Goal: Task Accomplishment & Management: Complete application form

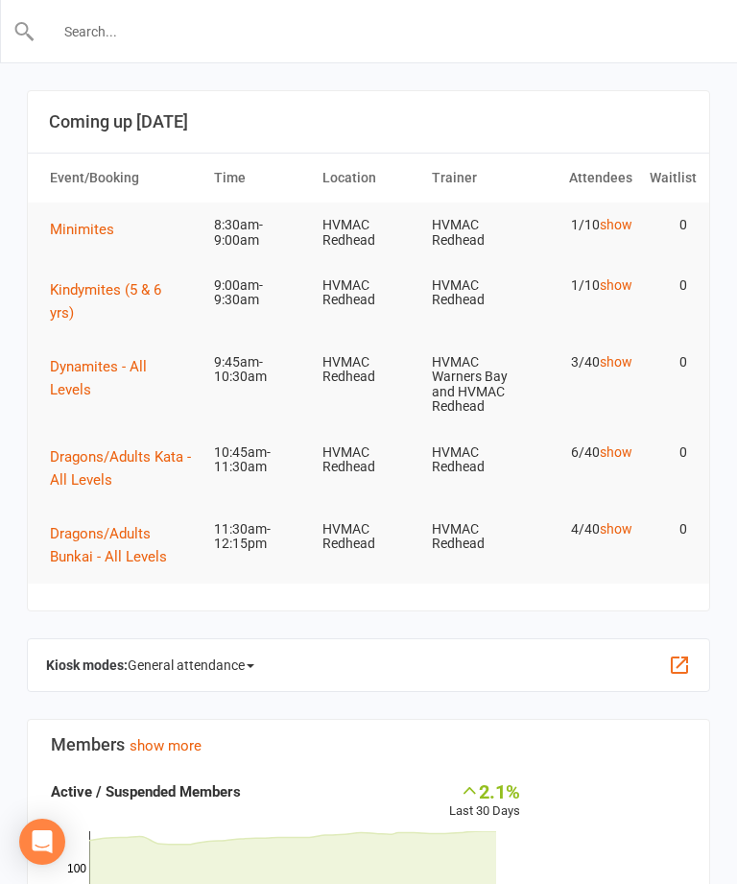
click at [113, 30] on input "text" at bounding box center [370, 31] width 668 height 27
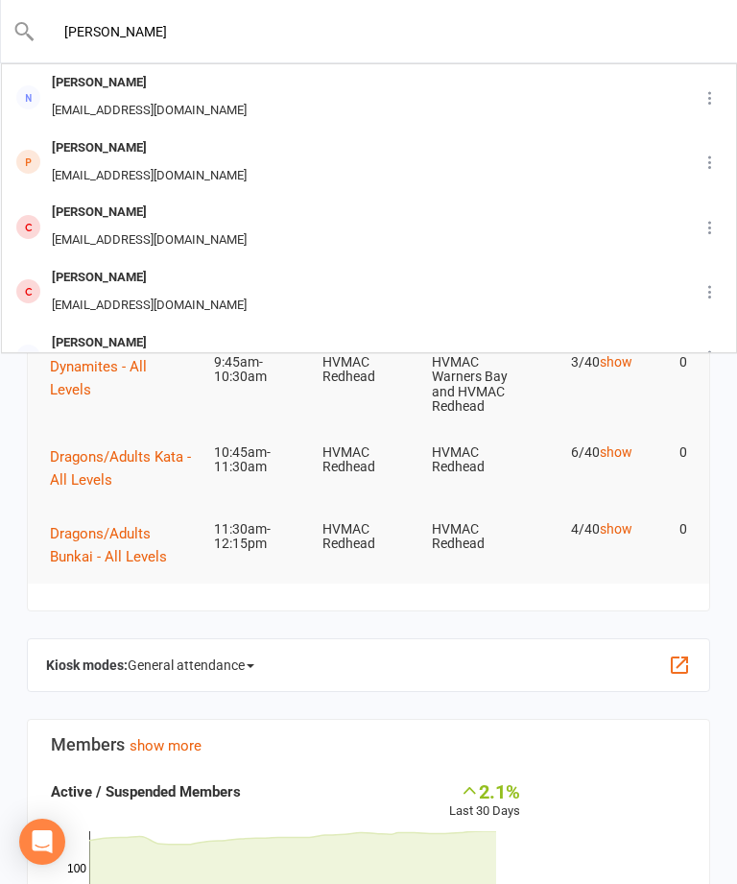
type input "[PERSON_NAME]"
click at [102, 152] on div "[PERSON_NAME]" at bounding box center [149, 148] width 206 height 28
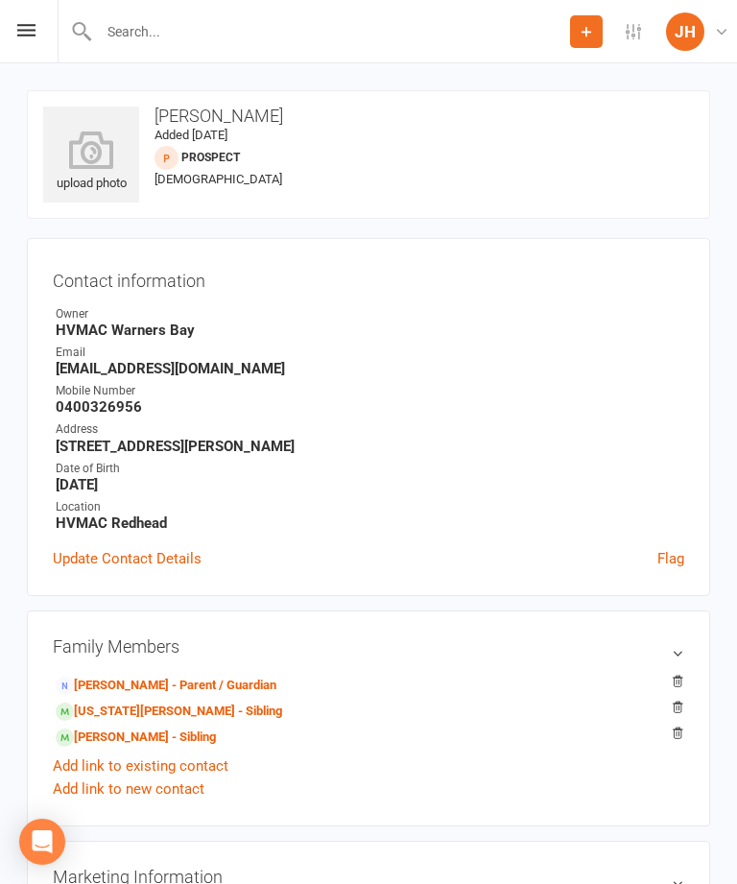
click at [244, 671] on li "[PERSON_NAME] - Parent / Guardian" at bounding box center [368, 684] width 631 height 27
click at [212, 680] on link "[PERSON_NAME] - Parent / Guardian" at bounding box center [166, 686] width 221 height 20
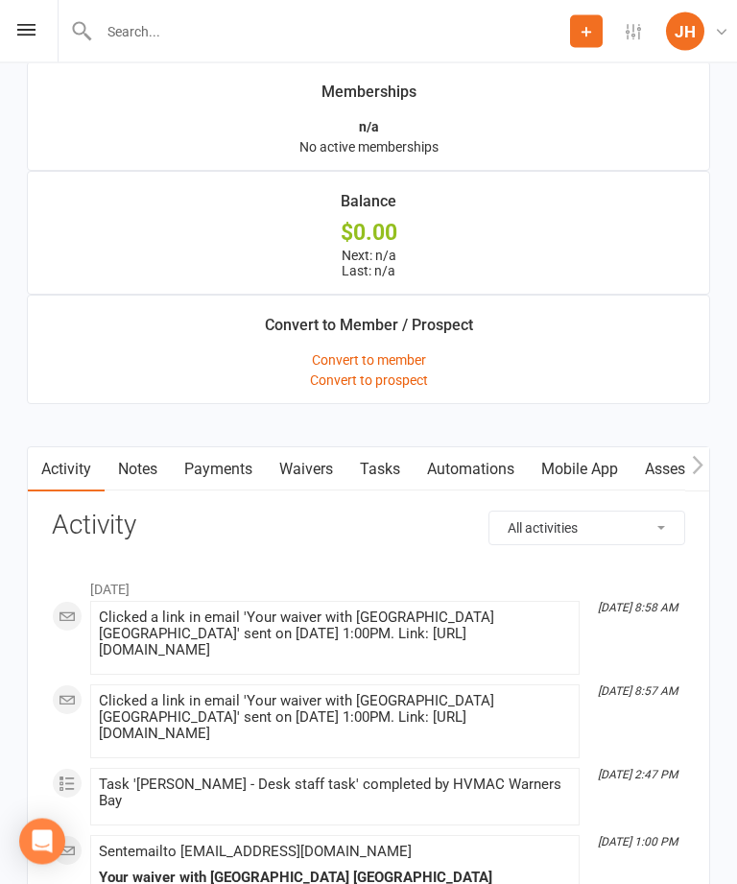
scroll to position [1659, 0]
click at [316, 486] on link "Waivers" at bounding box center [306, 469] width 81 height 44
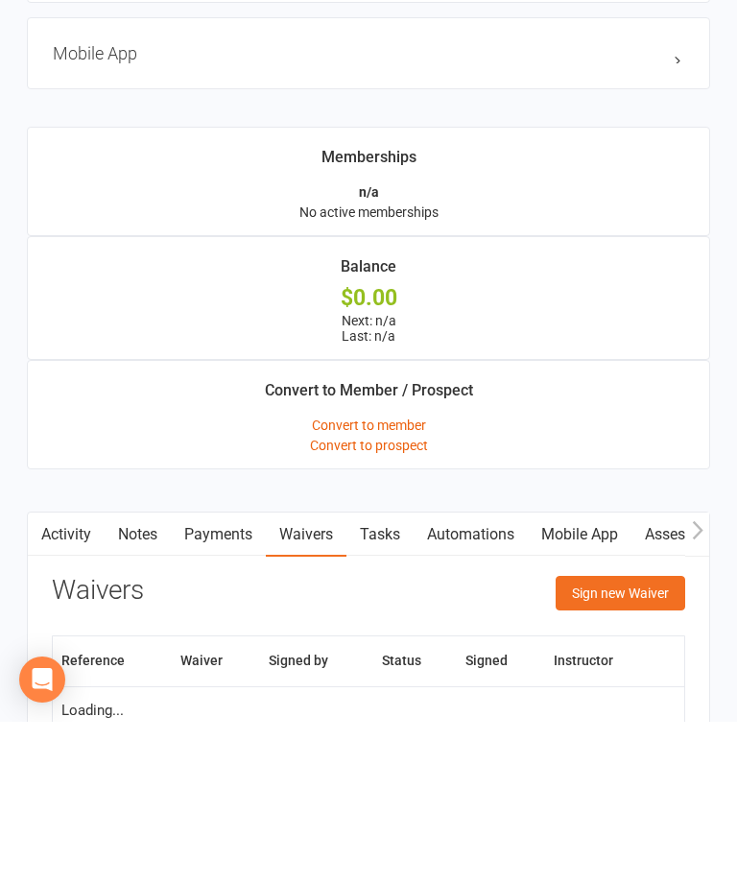
scroll to position [1570, 0]
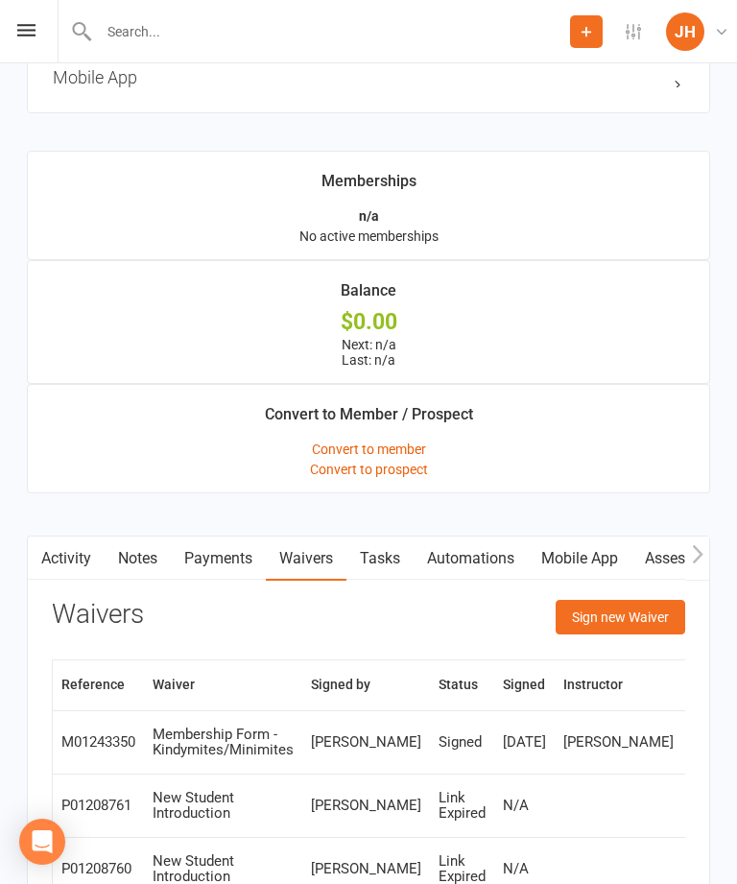
click at [636, 624] on button "Sign new Waiver" at bounding box center [621, 617] width 130 height 35
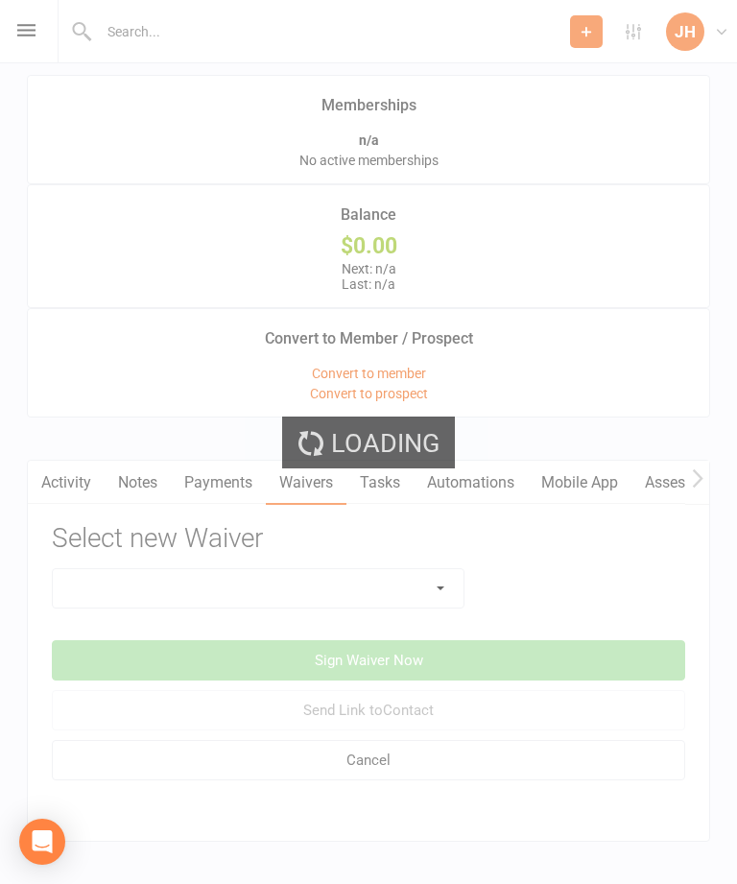
scroll to position [1674, 0]
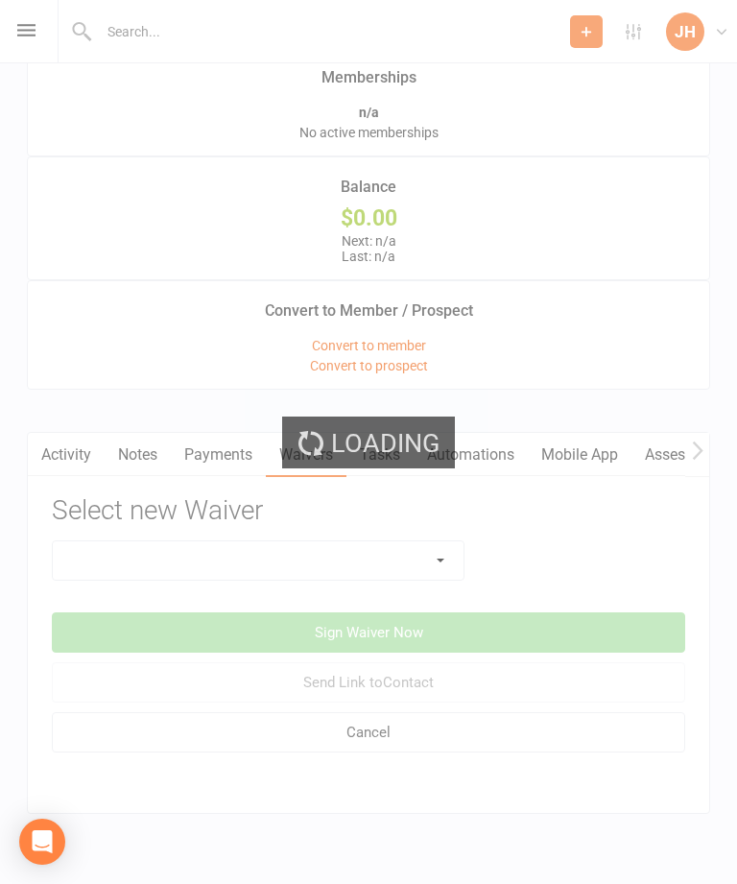
click at [434, 579] on select at bounding box center [258, 560] width 411 height 38
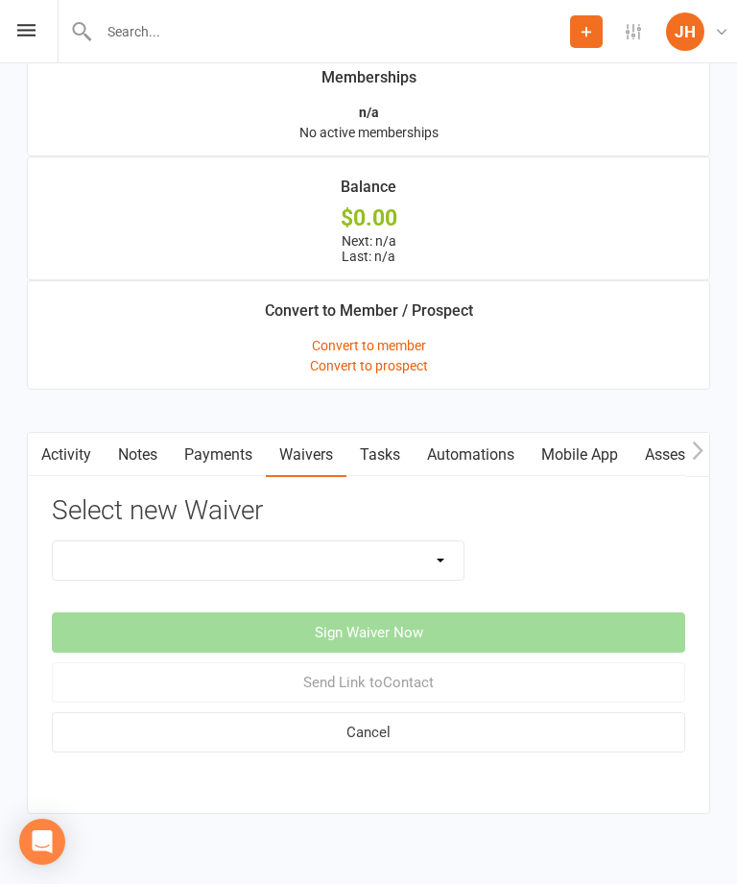
click at [444, 579] on select "1st Kyu Goals Assessment Cancellation Form Membership Downgrade Form Membership…" at bounding box center [258, 560] width 411 height 38
click at [446, 577] on select "1st Kyu Goals Assessment Cancellation Form Membership Downgrade Form Membership…" at bounding box center [258, 560] width 411 height 38
select select "5550"
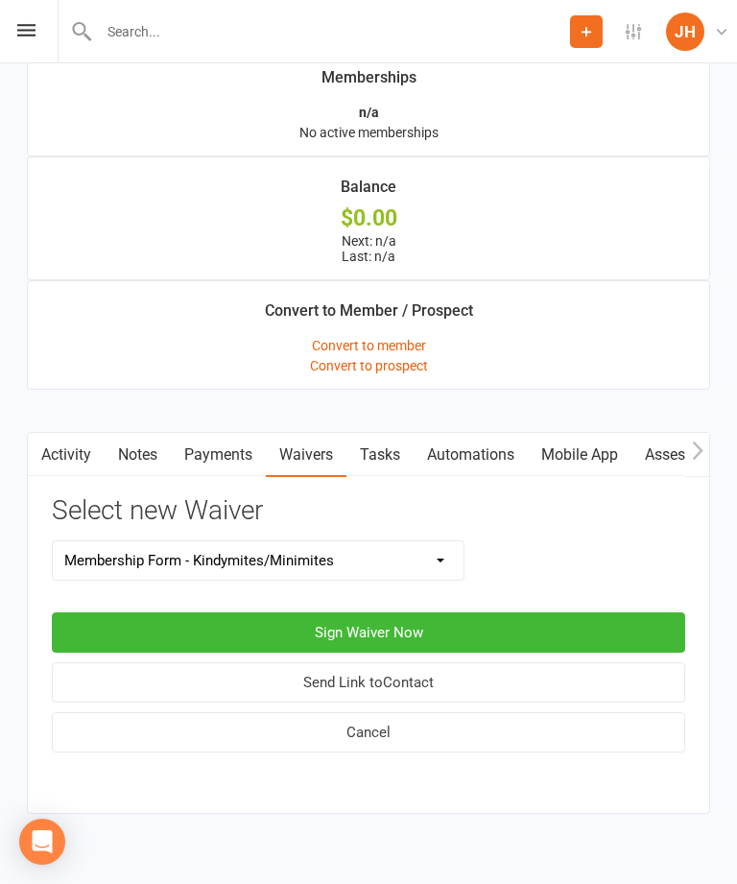
click at [496, 639] on button "Sign Waiver Now" at bounding box center [368, 632] width 633 height 40
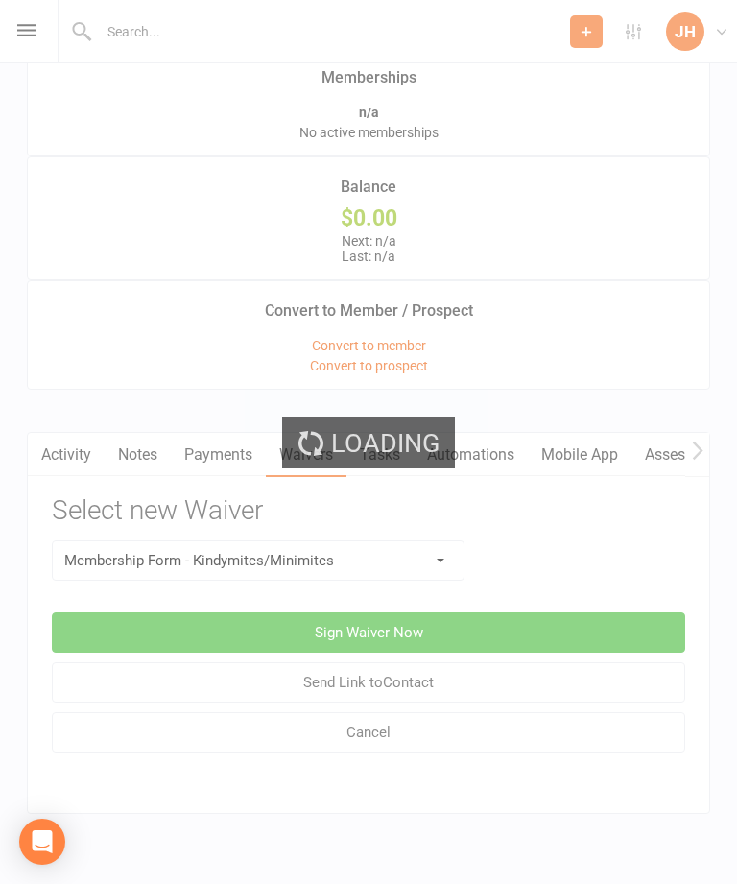
select select "bank_account"
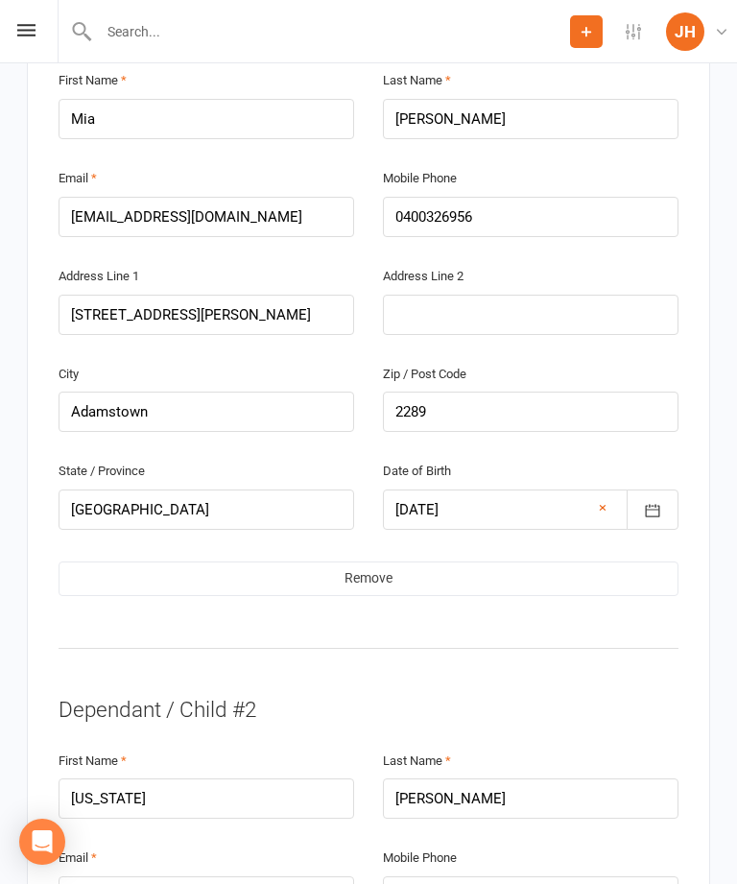
scroll to position [1546, 0]
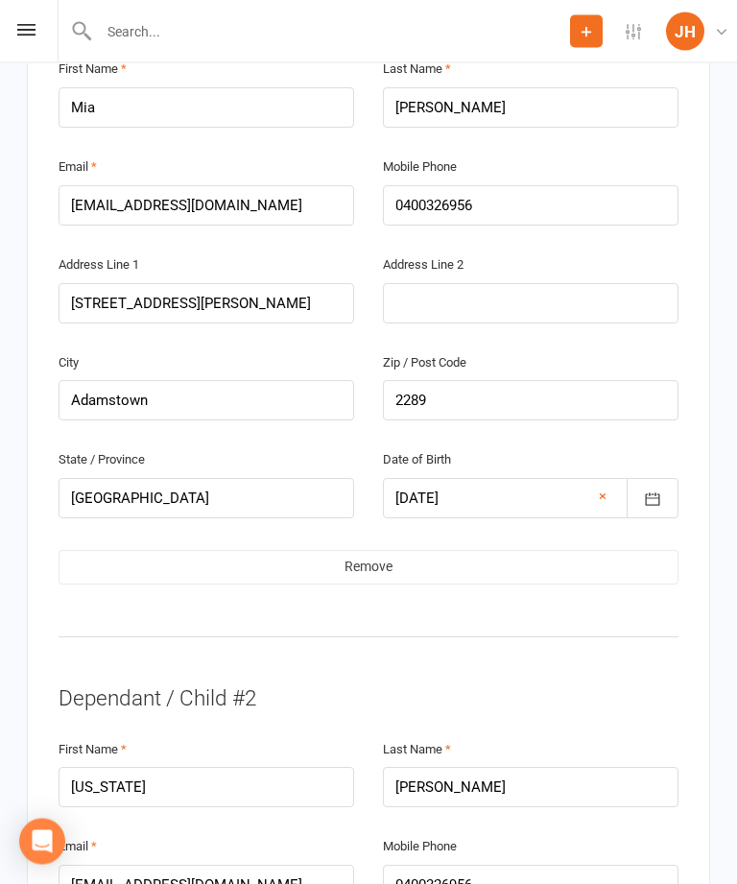
click at [510, 551] on link "Remove" at bounding box center [369, 568] width 620 height 35
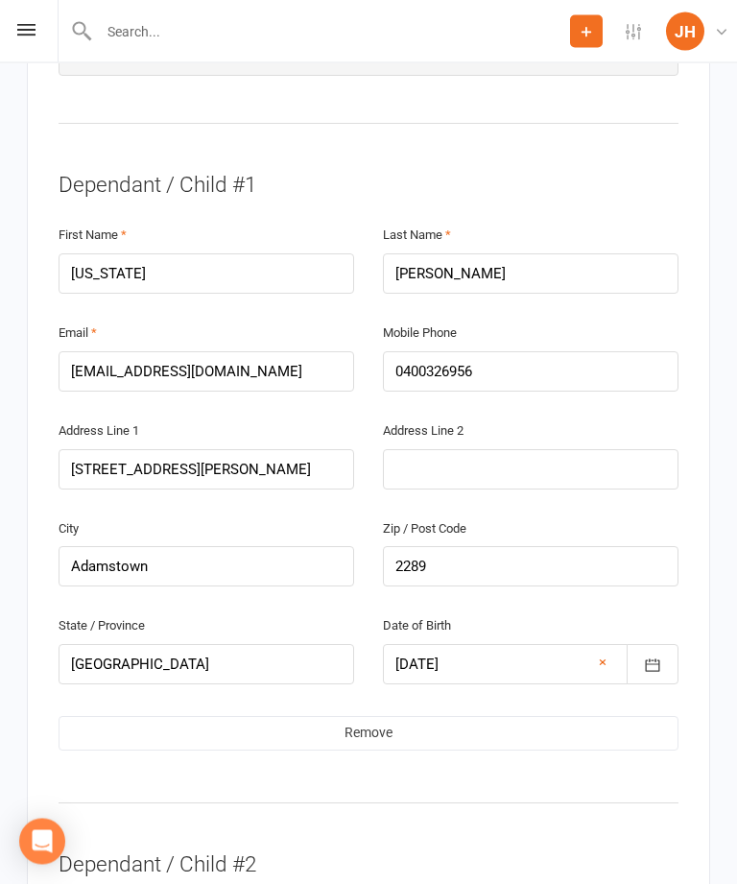
scroll to position [1383, 0]
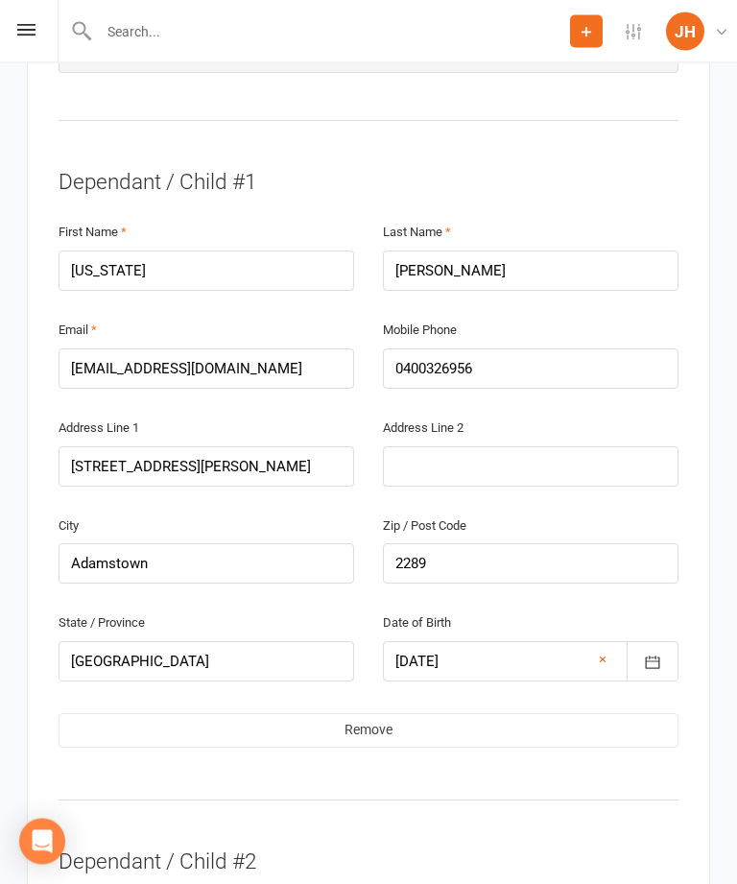
click at [458, 714] on link "Remove" at bounding box center [369, 731] width 620 height 35
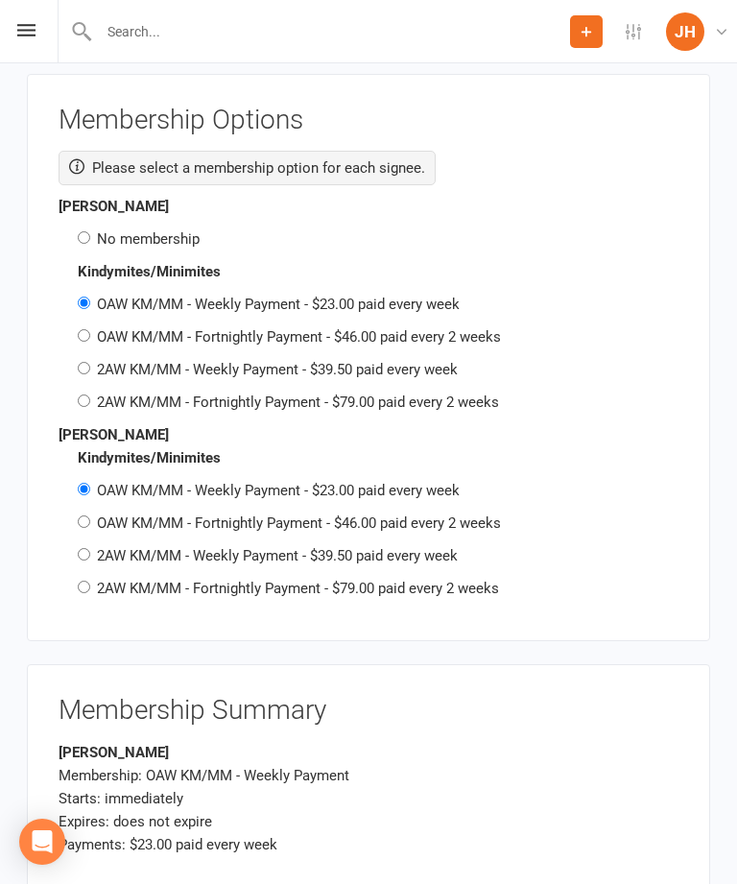
scroll to position [2835, 0]
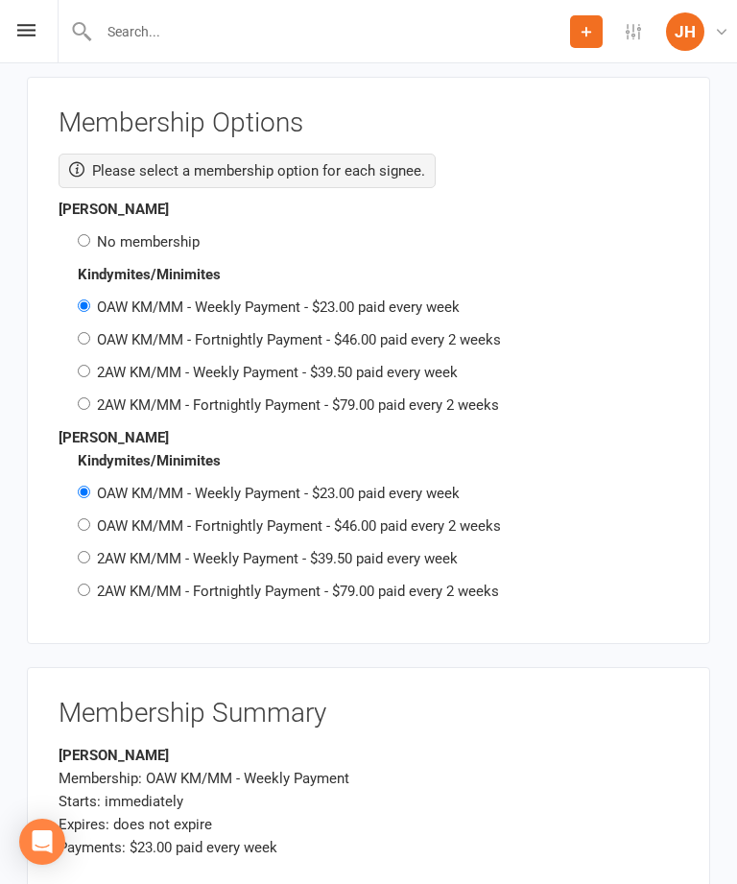
click at [73, 230] on div "No membership" at bounding box center [369, 241] width 620 height 23
click at [71, 198] on div "[PERSON_NAME] No membership" at bounding box center [369, 226] width 620 height 56
click at [85, 234] on input "No membership" at bounding box center [84, 240] width 12 height 12
radio input "true"
radio input "false"
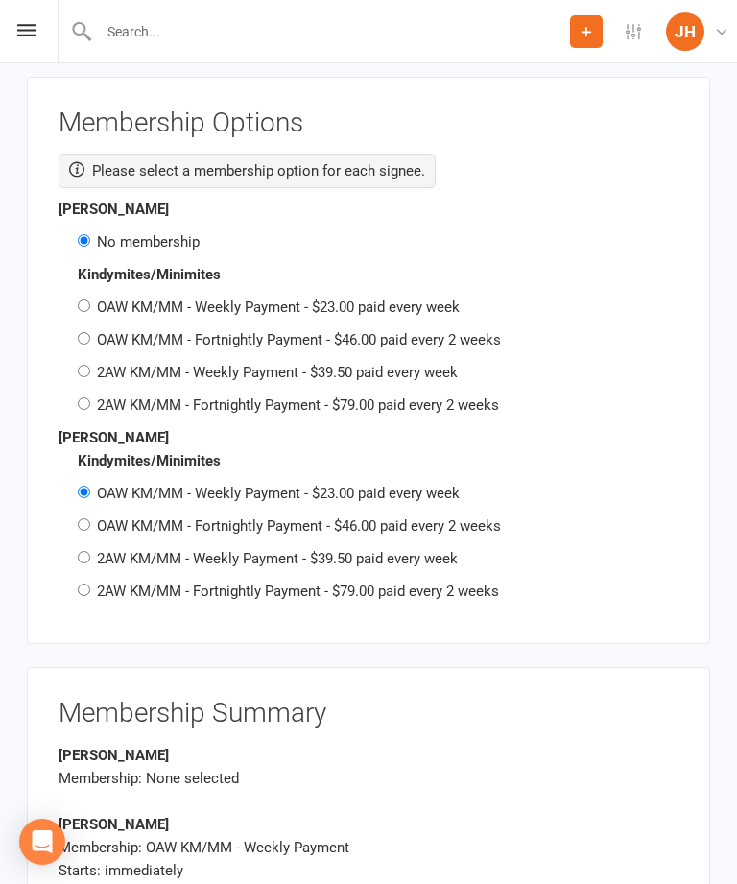
click at [88, 234] on input "No membership" at bounding box center [84, 240] width 12 height 12
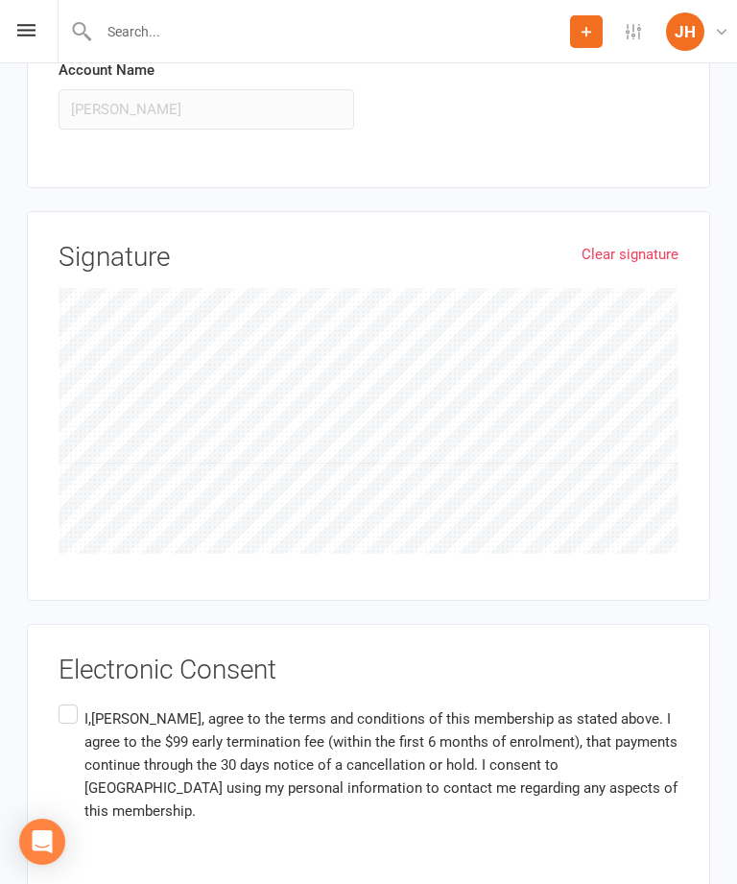
scroll to position [4382, 0]
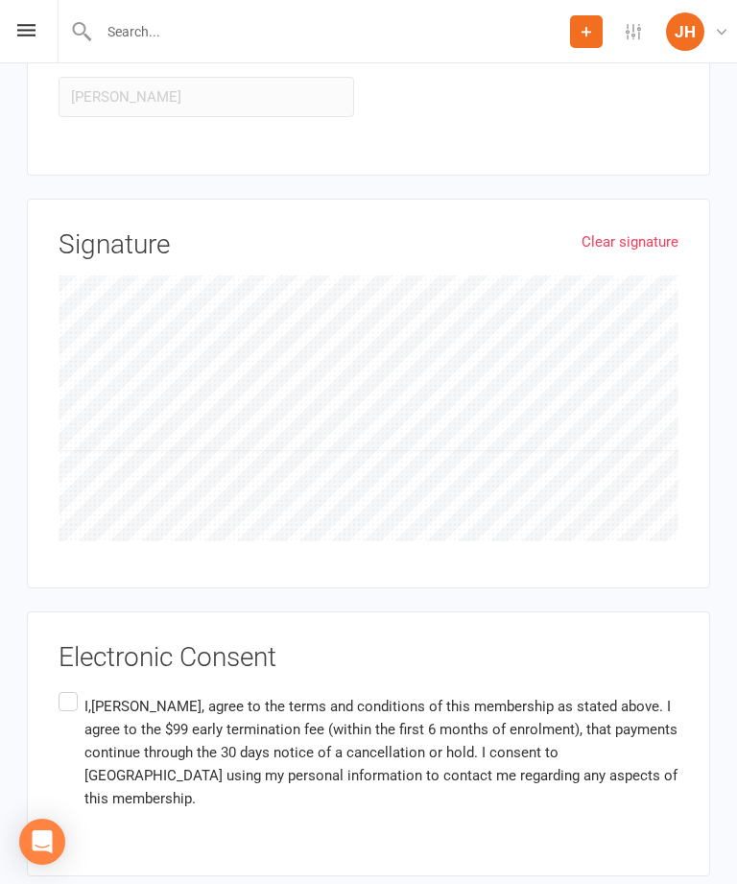
click at [72, 688] on label "I,[PERSON_NAME], agree to the terms and conditions of this membership as stated…" at bounding box center [369, 753] width 620 height 130
click at [71, 688] on input "I,[PERSON_NAME], agree to the terms and conditions of this membership as stated…" at bounding box center [65, 688] width 12 height 0
